Goal: Find specific page/section: Find specific page/section

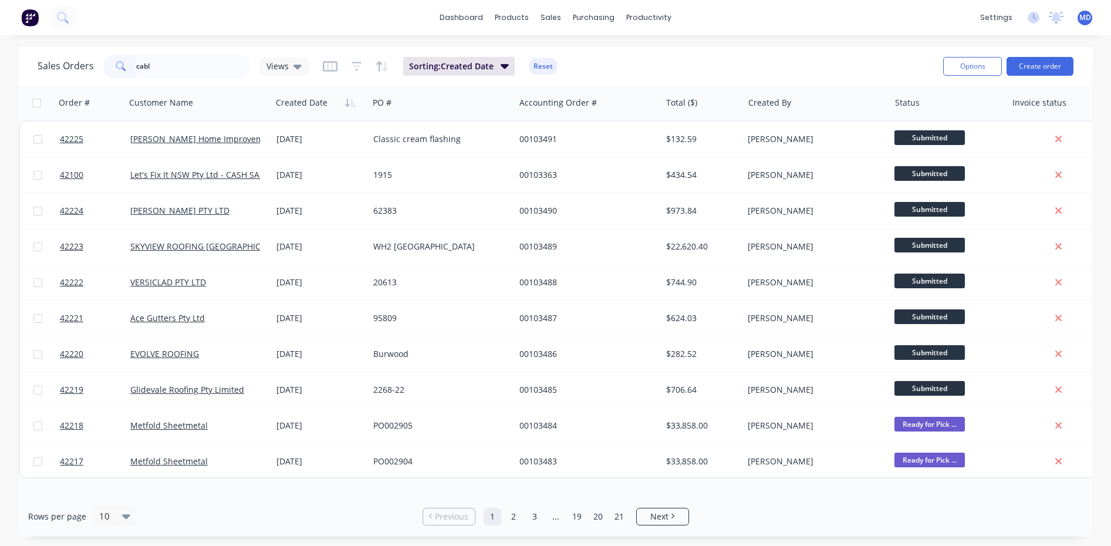
type input "cable"
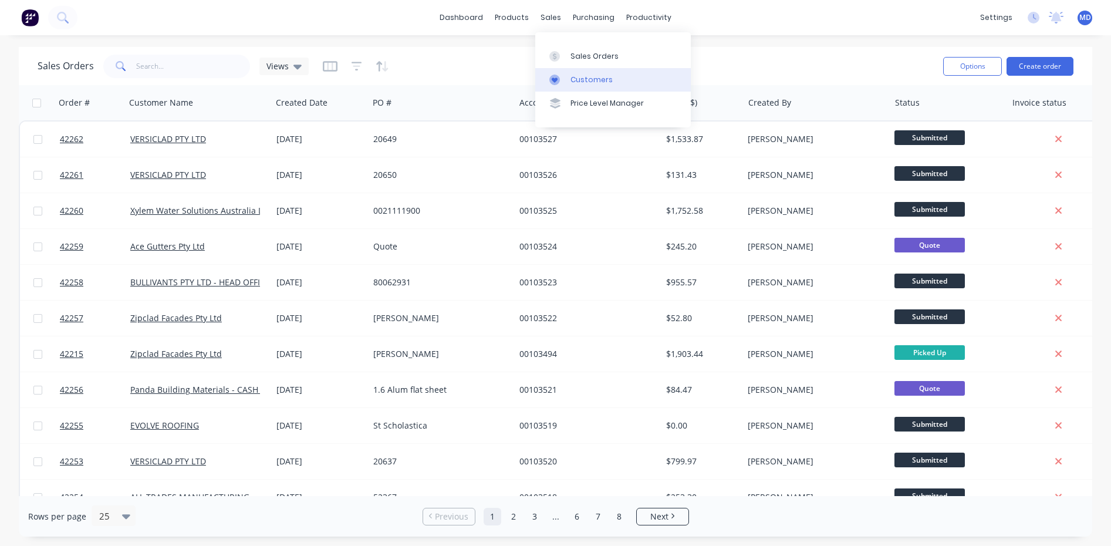
click at [598, 73] on link "Customers" at bounding box center [613, 79] width 156 height 23
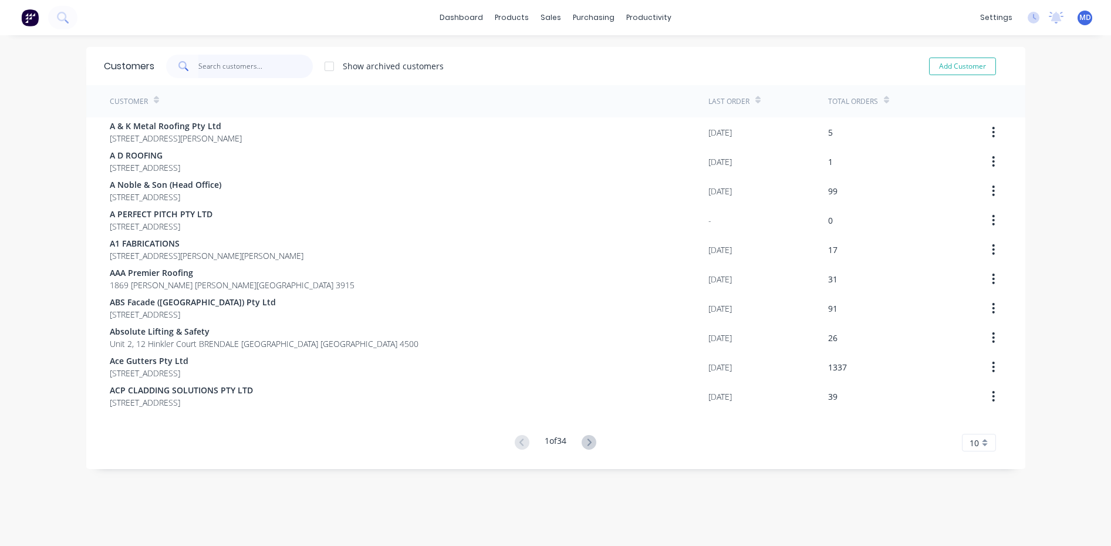
click at [244, 70] on input "text" at bounding box center [255, 66] width 114 height 23
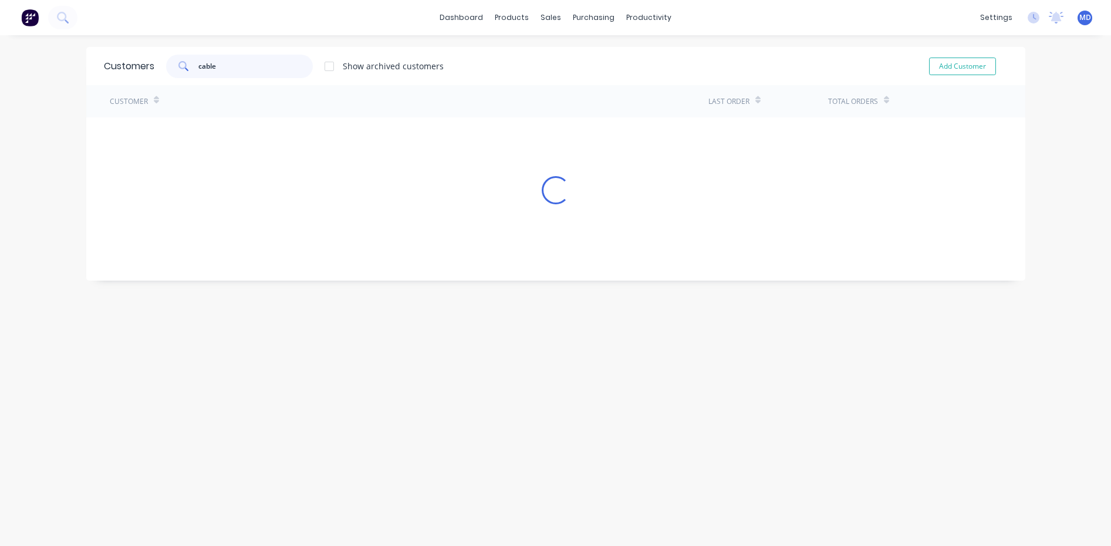
type input "cable"
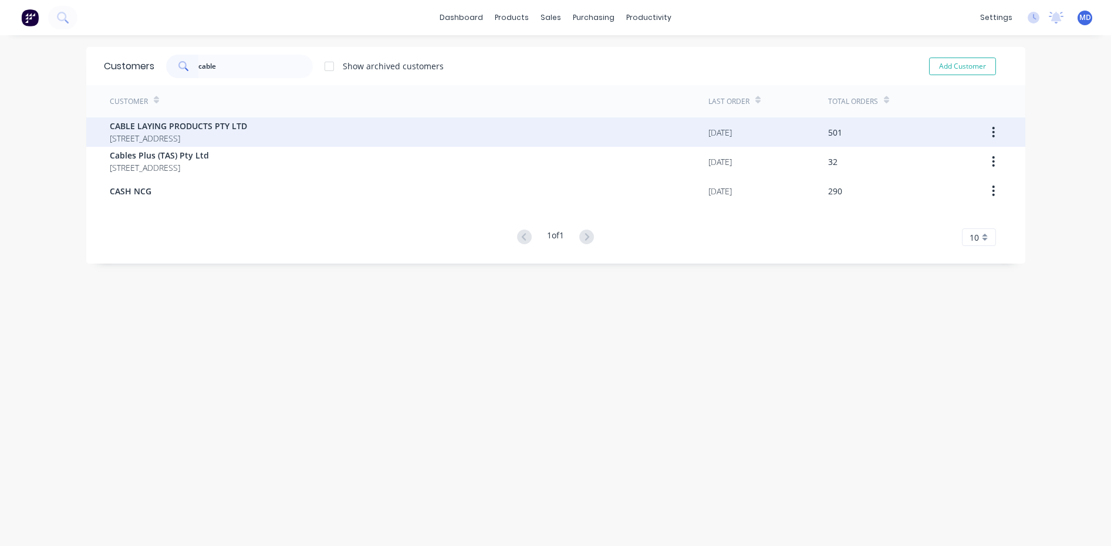
click at [220, 127] on span "CABLE LAYING PRODUCTS PTY LTD" at bounding box center [178, 126] width 137 height 12
